Goal: Navigation & Orientation: Go to known website

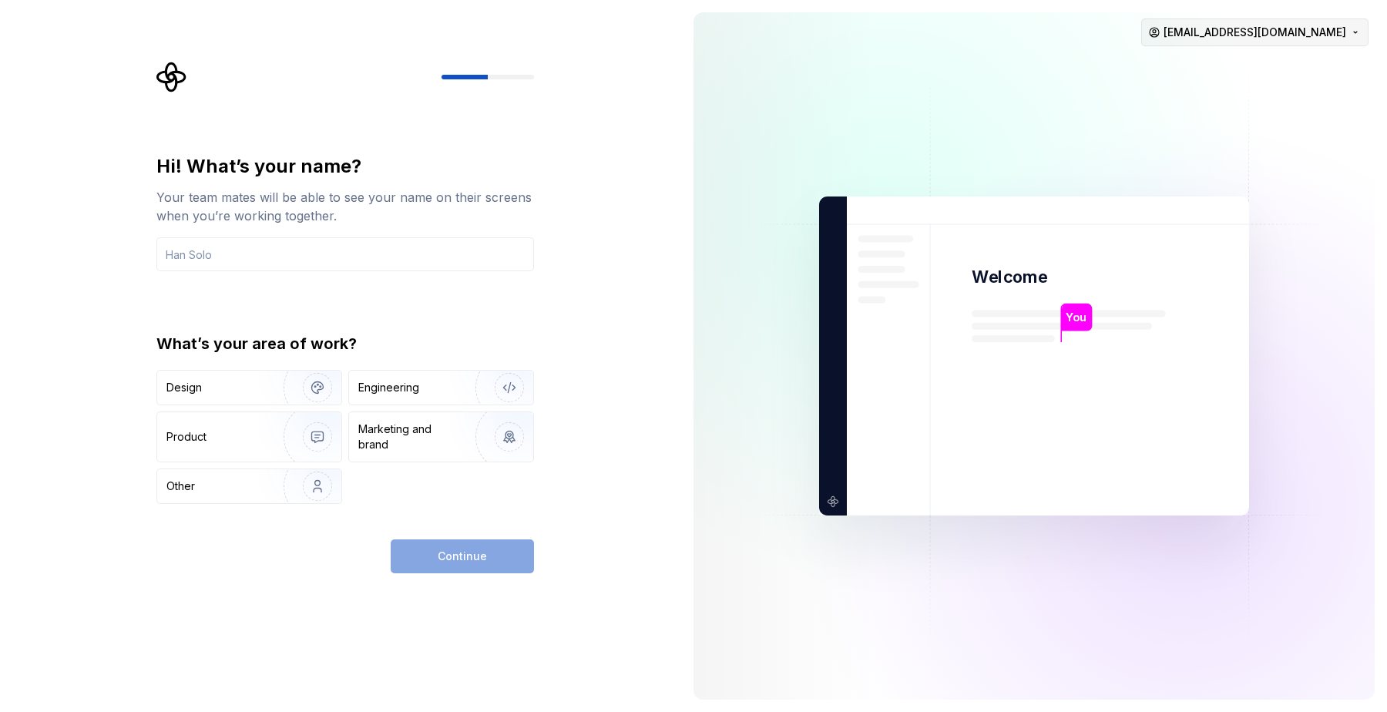
click at [1229, 31] on html "Hi! What’s your name? Your team mates will be able to see your name on their sc…" at bounding box center [693, 356] width 1387 height 712
click at [1229, 59] on div "Sign out" at bounding box center [1294, 65] width 146 height 15
